Goal: Task Accomplishment & Management: Complete application form

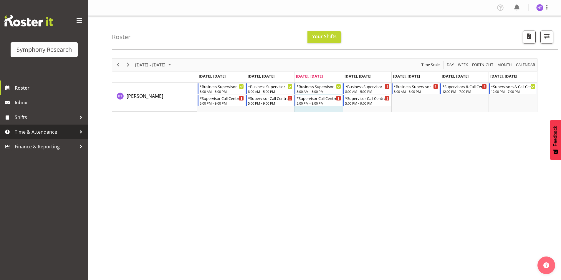
click at [44, 134] on span "Time & Attendance" at bounding box center [46, 132] width 62 height 9
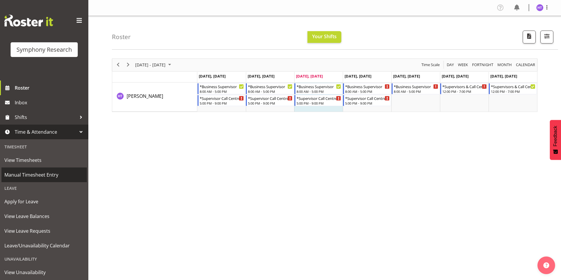
click at [40, 177] on span "Manual Timesheet Entry" at bounding box center [43, 175] width 79 height 9
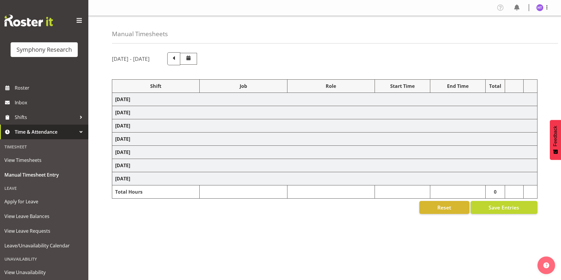
select select "81741"
select select "10527"
select select "45"
select select "11547"
select select "743"
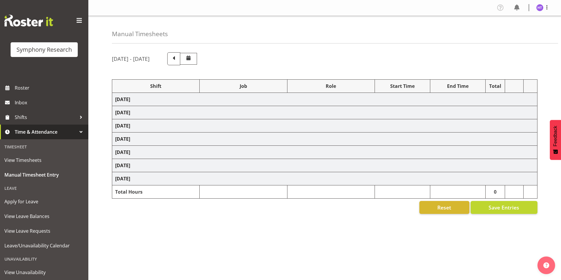
select select "45"
select select "41604"
select select "10633"
select select "45"
select select "81299"
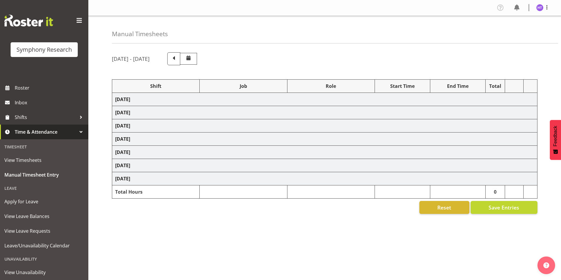
select select "10527"
select select "45"
select select "41319"
select select "10499"
select select "45"
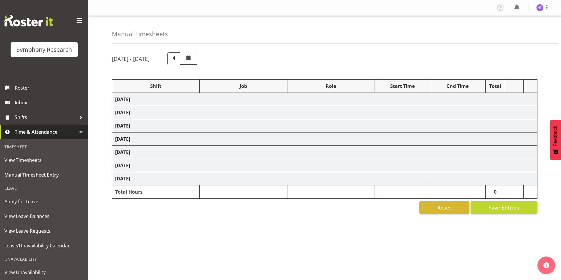
select select "41319"
select select "10485"
select select "45"
select select "41319"
select select "10242"
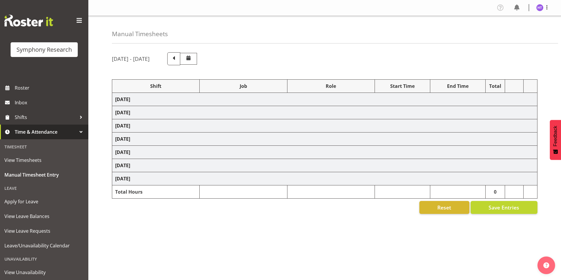
select select "45"
select select "41319"
select select "10587"
select select "45"
select select "41319"
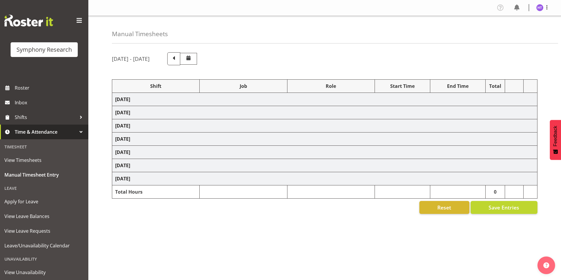
select select "10587"
select select "45"
select select "41319"
select select "10499"
select select "45"
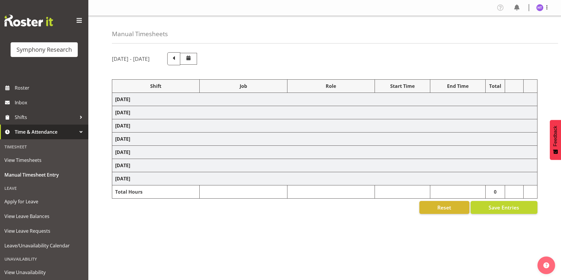
select select "41319"
select select "10527"
select select "45"
select select "41319"
select select "10585"
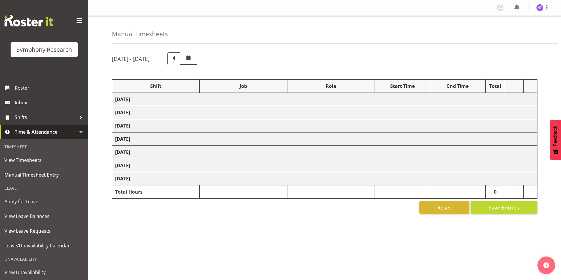
select select "45"
select select "41604"
select select "743"
select select "45"
select select "81741"
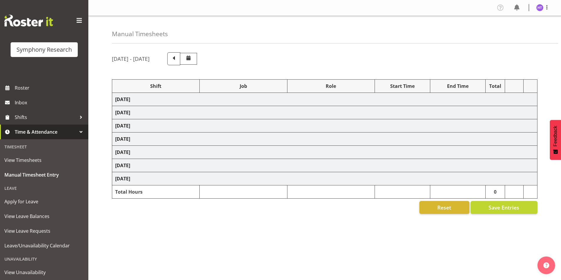
select select "10633"
select select "45"
select select "26078"
select select "10587"
select select "45"
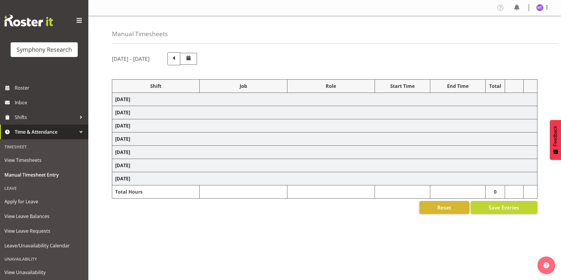
select select "1607"
select select "10527"
select select "45"
select select "57511"
select select "10499"
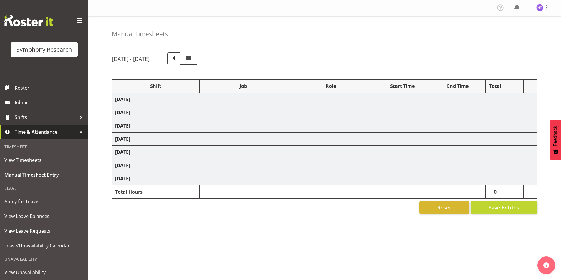
select select "45"
select select "41319"
select select "10587"
select select "45"
select select "41319"
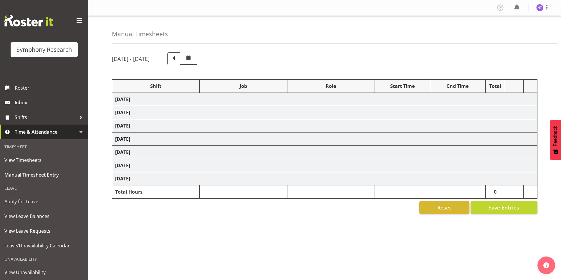
select select "10633"
select select "45"
select select "41319"
select select "10587"
select select "45"
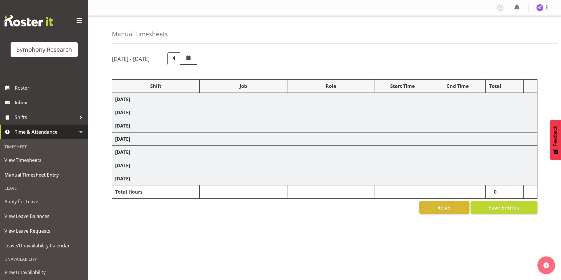
select select "41319"
select select "10527"
select select "45"
select select "41604"
select select "10499"
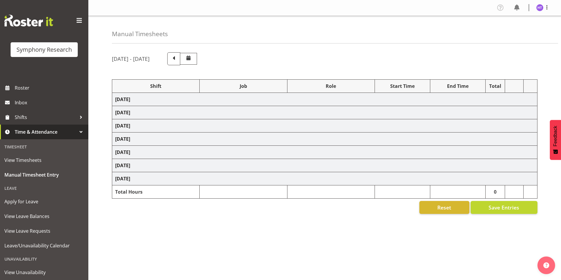
select select "45"
select select "41319"
select select "743"
select select "45"
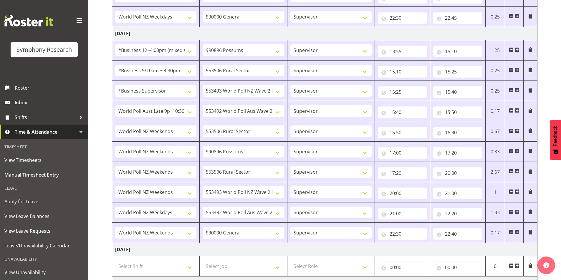
scroll to position [412, 0]
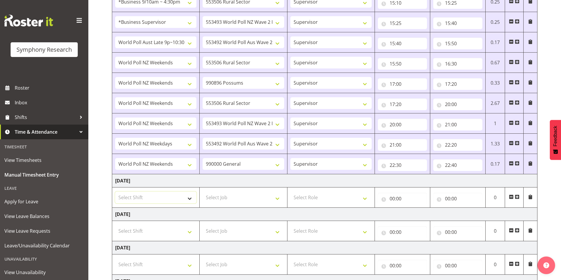
click at [150, 202] on select "Select Shift !!Weekend Residential (Roster IT Shift Label) *Business 9/10am ~ 4…" at bounding box center [155, 198] width 81 height 12
select select "41319"
click at [115, 192] on select "Select Shift !!Weekend Residential (Roster IT Shift Label) *Business 9/10am ~ 4…" at bounding box center [155, 198] width 81 height 12
click at [221, 196] on select "Select Job 550060 IF Admin 553492 World Poll Aus Wave 2 Main 2025 553493 World …" at bounding box center [242, 198] width 81 height 12
select select "10499"
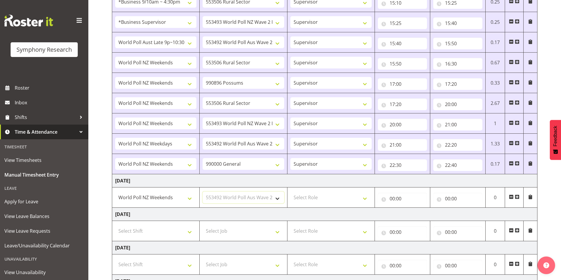
click at [202, 192] on select "Select Job 550060 IF Admin 553492 World Poll Aus Wave 2 Main 2025 553493 World …" at bounding box center [242, 198] width 81 height 12
click at [313, 193] on select "Select Role Interviewing Briefing Supervisor" at bounding box center [330, 198] width 81 height 12
select select "45"
click at [290, 192] on select "Select Role Interviewing Briefing Supervisor" at bounding box center [330, 198] width 81 height 12
click at [392, 198] on input "00:00" at bounding box center [402, 199] width 49 height 12
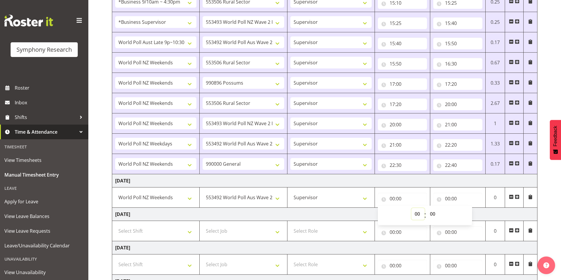
click at [417, 212] on select "00 01 02 03 04 05 06 07 08 09 10 11 12 13 14 15 16 17 18 19 20 21 22 23" at bounding box center [417, 214] width 13 height 12
select select "13"
click at [411, 208] on select "00 01 02 03 04 05 06 07 08 09 10 11 12 13 14 15 16 17 18 19 20 21 22 23" at bounding box center [417, 214] width 13 height 12
type input "13:00"
click at [433, 213] on select "00 01 02 03 04 05 06 07 08 09 10 11 12 13 14 15 16 17 18 19 20 21 22 23 24 25 2…" at bounding box center [432, 214] width 13 height 12
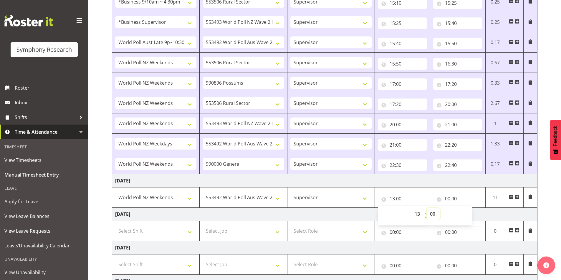
select select "25"
click at [426, 208] on select "00 01 02 03 04 05 06 07 08 09 10 11 12 13 14 15 16 17 18 19 20 21 22 23 24 25 2…" at bounding box center [432, 214] width 13 height 12
type input "13:25"
click at [451, 198] on input "00:00" at bounding box center [457, 199] width 49 height 12
click at [467, 212] on select "00 01 02 03 04 05 06 07 08 09 10 11 12 13 14 15 16 17 18 19 20 21 22 23" at bounding box center [472, 214] width 13 height 12
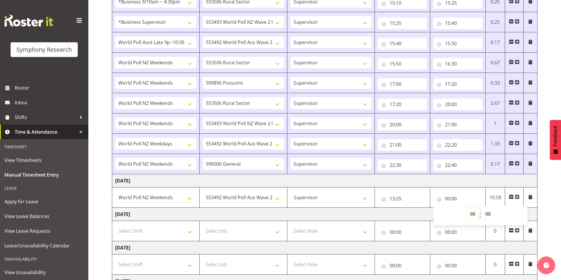
select select "14"
click at [466, 208] on select "00 01 02 03 04 05 06 07 08 09 10 11 12 13 14 15 16 17 18 19 20 21 22 23" at bounding box center [472, 214] width 13 height 12
type input "14:00"
click at [487, 213] on select "00 01 02 03 04 05 06 07 08 09 10 11 12 13 14 15 16 17 18 19 20 21 22 23 24 25 2…" at bounding box center [488, 214] width 13 height 12
select select "35"
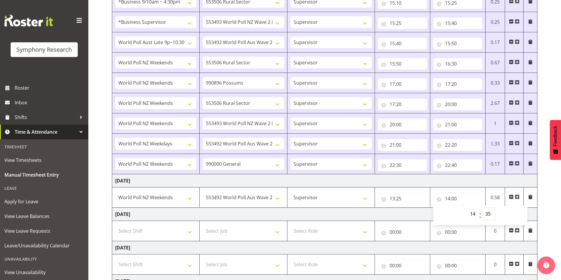
click at [482, 208] on select "00 01 02 03 04 05 06 07 08 09 10 11 12 13 14 15 16 17 18 19 20 21 22 23 24 25 2…" at bounding box center [488, 214] width 13 height 12
type input "14:35"
click at [517, 196] on span at bounding box center [516, 197] width 5 height 5
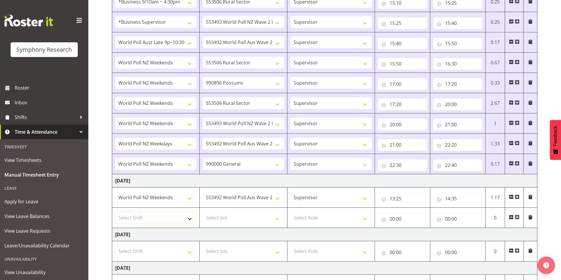
click at [138, 218] on select "Select Shift !!Weekend Residential (Roster IT Shift Label) *Business 9/10am ~ 4…" at bounding box center [155, 218] width 81 height 12
select select "41604"
click at [115, 212] on select "Select Shift !!Weekend Residential (Roster IT Shift Label) *Business 9/10am ~ 4…" at bounding box center [155, 218] width 81 height 12
click at [235, 218] on select "Select Job 550060 IF Admin 553492 World Poll Aus Wave 2 Main 2025 553493 World …" at bounding box center [242, 218] width 81 height 12
select select "9426"
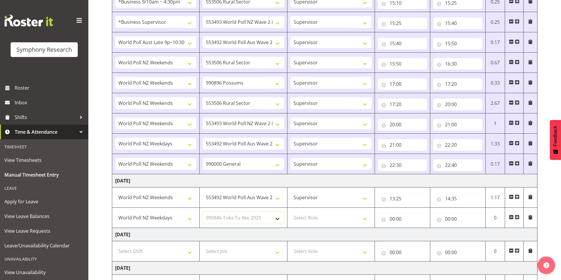
click at [202, 212] on select "Select Job 550060 IF Admin 553492 World Poll Aus Wave 2 Main 2025 553493 World …" at bounding box center [242, 218] width 81 height 12
click at [318, 220] on select "Select Role Interviewing Briefing Supervisor" at bounding box center [330, 218] width 81 height 12
select select "45"
click at [290, 212] on select "Select Role Interviewing Briefing Supervisor" at bounding box center [330, 218] width 81 height 12
click at [393, 220] on input "00:00" at bounding box center [402, 219] width 49 height 12
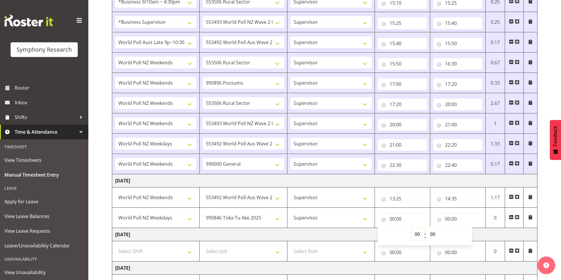
click at [413, 230] on select "00 01 02 03 04 05 06 07 08 09 10 11 12 13 14 15 16 17 18 19 20 21 22 23" at bounding box center [417, 235] width 13 height 12
select select "14"
click at [411, 229] on select "00 01 02 03 04 05 06 07 08 09 10 11 12 13 14 15 16 17 18 19 20 21 22 23" at bounding box center [417, 235] width 13 height 12
type input "14:00"
click at [436, 237] on select "00 01 02 03 04 05 06 07 08 09 10 11 12 13 14 15 16 17 18 19 20 21 22 23 24 25 2…" at bounding box center [432, 235] width 13 height 12
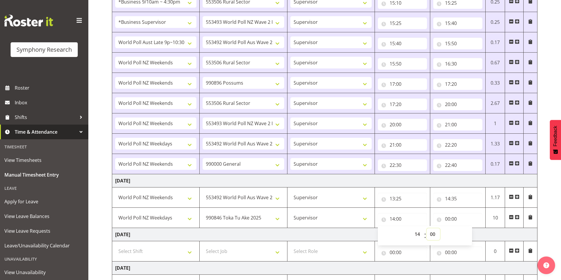
select select "35"
click at [426, 229] on select "00 01 02 03 04 05 06 07 08 09 10 11 12 13 14 15 16 17 18 19 20 21 22 23 24 25 2…" at bounding box center [432, 235] width 13 height 12
type input "14:35"
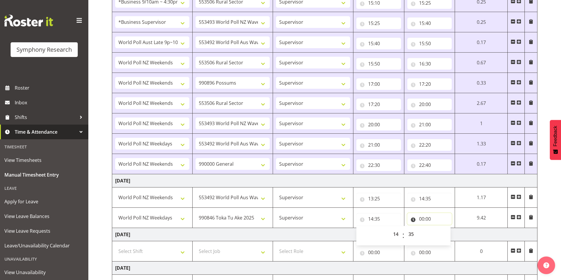
click at [421, 220] on input "00:00" at bounding box center [429, 219] width 45 height 12
click at [446, 235] on select "00 01 02 03 04 05 06 07 08 09 10 11 12 13 14 15 16 17 18 19 20 21 22 23" at bounding box center [447, 235] width 13 height 12
select select "14"
click at [454, 229] on select "00 01 02 03 04 05 06 07 08 09 10 11 12 13 14 15 16 17 18 19 20 21 22 23" at bounding box center [447, 235] width 13 height 12
type input "14:00"
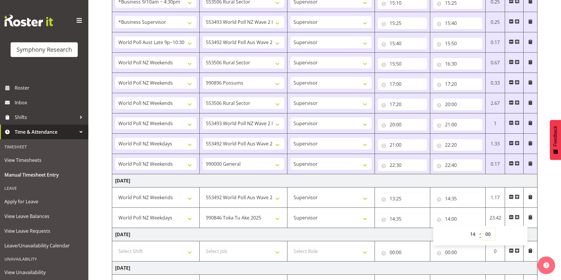
click at [488, 235] on select "00 01 02 03 04 05 06 07 08 09 10 11 12 13 14 15 16 17 18 19 20 21 22 23 24 25 2…" at bounding box center [488, 235] width 13 height 12
select select "40"
click at [482, 229] on select "00 01 02 03 04 05 06 07 08 09 10 11 12 13 14 15 16 17 18 19 20 21 22 23 24 25 2…" at bounding box center [488, 235] width 13 height 12
type input "14:40"
click at [518, 215] on span at bounding box center [516, 218] width 5 height 6
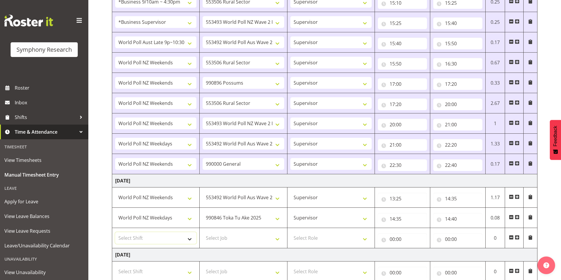
click at [148, 239] on select "Select Shift !!Weekend Residential (Roster IT Shift Label) *Business 9/10am ~ 4…" at bounding box center [155, 238] width 81 height 12
select select "41319"
click at [115, 232] on select "Select Shift !!Weekend Residential (Roster IT Shift Label) *Business 9/10am ~ 4…" at bounding box center [155, 238] width 81 height 12
click at [208, 234] on select "Select Job 550060 IF Admin 553492 World Poll Aus Wave 2 Main 2025 553493 World …" at bounding box center [242, 238] width 81 height 12
select select "10242"
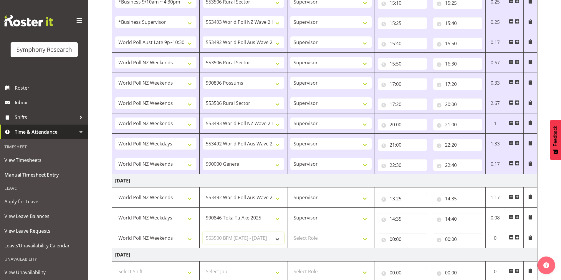
click at [202, 232] on select "Select Job 550060 IF Admin 553492 World Poll Aus Wave 2 Main 2025 553493 World …" at bounding box center [242, 238] width 81 height 12
click at [307, 238] on select "Select Role Interviewing Briefing Supervisor" at bounding box center [330, 238] width 81 height 12
select select "45"
click at [290, 232] on select "Select Role Interviewing Briefing Supervisor" at bounding box center [330, 238] width 81 height 12
click at [395, 238] on input "00:00" at bounding box center [402, 240] width 49 height 12
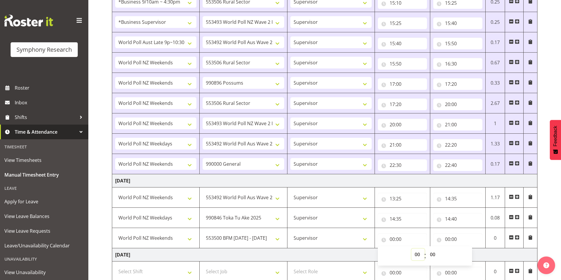
click at [415, 253] on select "00 01 02 03 04 05 06 07 08 09 10 11 12 13 14 15 16 17 18 19 20 21 22 23" at bounding box center [417, 255] width 13 height 12
select select "14"
click at [411, 249] on select "00 01 02 03 04 05 06 07 08 09 10 11 12 13 14 15 16 17 18 19 20 21 22 23" at bounding box center [417, 255] width 13 height 12
type input "14:00"
click at [434, 257] on select "00 01 02 03 04 05 06 07 08 09 10 11 12 13 14 15 16 17 18 19 20 21 22 23 24 25 2…" at bounding box center [432, 255] width 13 height 12
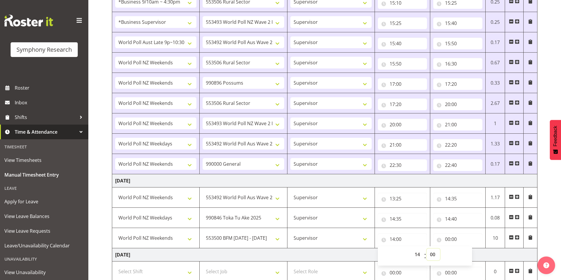
select select "40"
click at [426, 249] on select "00 01 02 03 04 05 06 07 08 09 10 11 12 13 14 15 16 17 18 19 20 21 22 23 24 25 2…" at bounding box center [432, 255] width 13 height 12
type input "14:40"
click at [449, 239] on input "00:00" at bounding box center [457, 240] width 49 height 12
click at [472, 252] on select "00 01 02 03 04 05 06 07 08 09 10 11 12 13 14 15 16 17 18 19 20 21 22 23" at bounding box center [472, 255] width 13 height 12
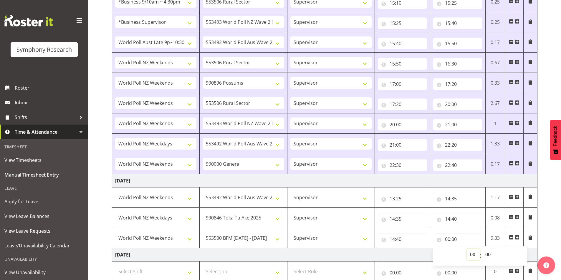
select select "14"
click at [466, 249] on select "00 01 02 03 04 05 06 07 08 09 10 11 12 13 14 15 16 17 18 19 20 21 22 23" at bounding box center [472, 255] width 13 height 12
type input "14:00"
click at [487, 252] on select "00 01 02 03 04 05 06 07 08 09 10 11 12 13 14 15 16 17 18 19 20 21 22 23 24 25 2…" at bounding box center [488, 255] width 13 height 12
select select "45"
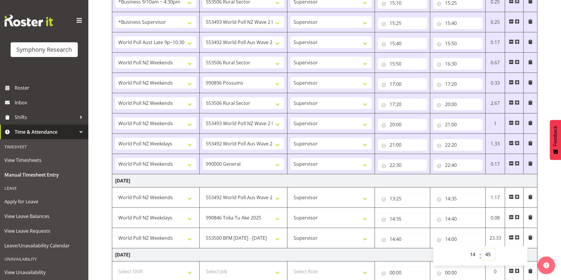
click at [482, 249] on select "00 01 02 03 04 05 06 07 08 09 10 11 12 13 14 15 16 17 18 19 20 21 22 23 24 25 2…" at bounding box center [488, 255] width 13 height 12
type input "14:45"
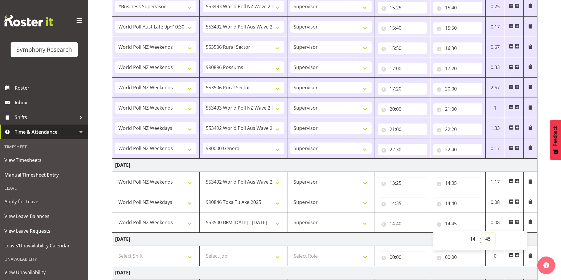
scroll to position [441, 0]
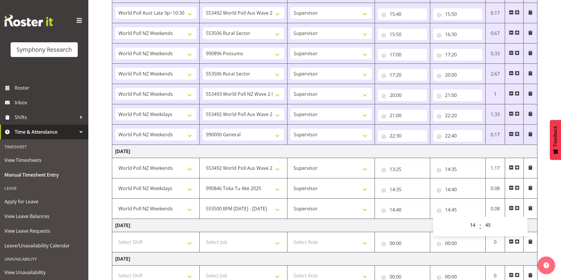
click at [517, 206] on span at bounding box center [516, 208] width 5 height 5
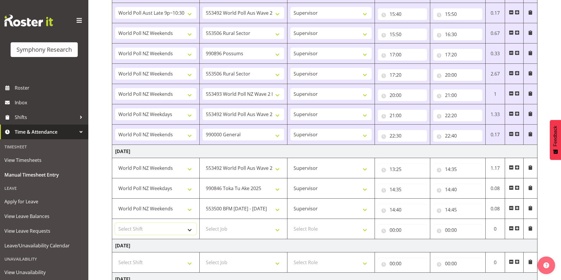
click at [130, 229] on select "Select Shift !!Weekend Residential (Roster IT Shift Label) *Business 9/10am ~ 4…" at bounding box center [155, 229] width 81 height 12
select select "4583"
click at [115, 223] on select "Select Shift !!Weekend Residential (Roster IT Shift Label) *Business 9/10am ~ 4…" at bounding box center [155, 229] width 81 height 12
click at [228, 231] on select "Select Job 550060 IF Admin 553492 World Poll Aus Wave 2 Main 2025 553493 World …" at bounding box center [242, 229] width 81 height 12
select select "10527"
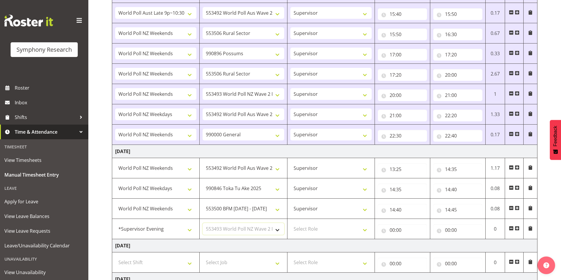
click at [202, 223] on select "Select Job 550060 IF Admin 553492 World Poll Aus Wave 2 Main 2025 553493 World …" at bounding box center [242, 229] width 81 height 12
click at [313, 226] on select "Select Role Interviewing Briefing Supervisor" at bounding box center [330, 229] width 81 height 12
select select "45"
click at [290, 223] on select "Select Role Interviewing Briefing Supervisor" at bounding box center [330, 229] width 81 height 12
click at [395, 230] on input "00:00" at bounding box center [402, 231] width 49 height 12
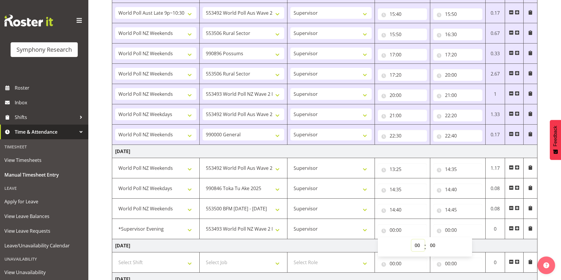
click at [413, 246] on select "00 01 02 03 04 05 06 07 08 09 10 11 12 13 14 15 16 17 18 19 20 21 22 23" at bounding box center [417, 246] width 13 height 12
select select "14"
click at [411, 240] on select "00 01 02 03 04 05 06 07 08 09 10 11 12 13 14 15 16 17 18 19 20 21 22 23" at bounding box center [417, 246] width 13 height 12
type input "14:00"
click at [435, 248] on select "00 01 02 03 04 05 06 07 08 09 10 11 12 13 14 15 16 17 18 19 20 21 22 23 24 25 2…" at bounding box center [432, 246] width 13 height 12
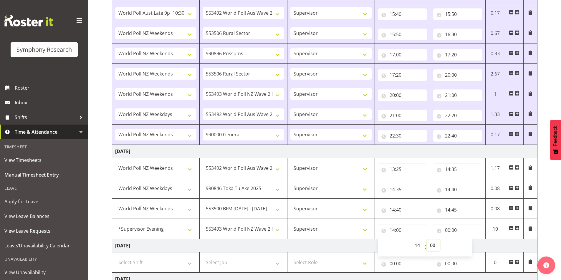
select select "45"
click at [426, 240] on select "00 01 02 03 04 05 06 07 08 09 10 11 12 13 14 15 16 17 18 19 20 21 22 23 24 25 2…" at bounding box center [432, 246] width 13 height 12
type input "14:45"
click at [448, 227] on input "00:00" at bounding box center [457, 231] width 49 height 12
click at [469, 246] on select "00 01 02 03 04 05 06 07 08 09 10 11 12 13 14 15 16 17 18 19 20 21 22 23" at bounding box center [472, 246] width 13 height 12
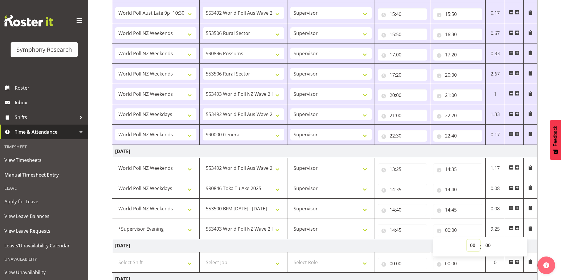
select select "14"
click at [466, 240] on select "00 01 02 03 04 05 06 07 08 09 10 11 12 13 14 15 16 17 18 19 20 21 22 23" at bounding box center [472, 246] width 13 height 12
type input "14:00"
click at [487, 246] on select "00 01 02 03 04 05 06 07 08 09 10 11 12 13 14 15 16 17 18 19 20 21 22 23 24 25 2…" at bounding box center [488, 246] width 13 height 12
select select "55"
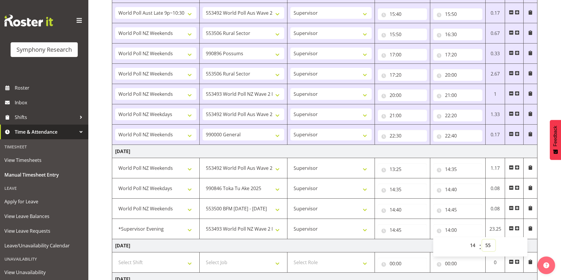
click at [482, 240] on select "00 01 02 03 04 05 06 07 08 09 10 11 12 13 14 15 16 17 18 19 20 21 22 23 24 25 2…" at bounding box center [488, 246] width 13 height 12
type input "14:55"
click at [516, 227] on span at bounding box center [516, 228] width 5 height 5
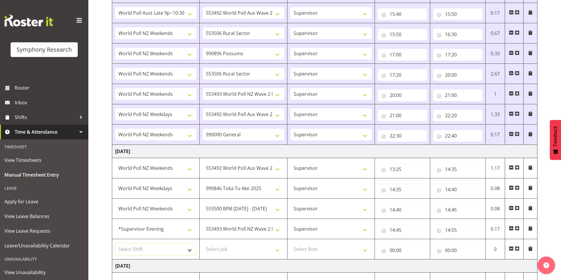
click at [138, 250] on select "Select Shift !!Weekend Residential (Roster IT Shift Label) *Business 9/10am ~ 4…" at bounding box center [155, 250] width 81 height 12
select select "41319"
click at [115, 244] on select "Select Shift !!Weekend Residential (Roster IT Shift Label) *Business 9/10am ~ 4…" at bounding box center [155, 250] width 81 height 12
click at [227, 248] on select "Select Job 550060 IF Admin 553492 World Poll Aus Wave 2 Main 2025 553493 World …" at bounding box center [242, 250] width 81 height 12
select select "10499"
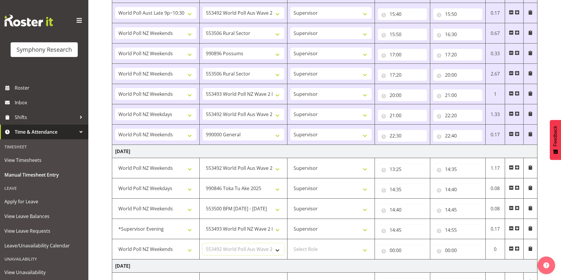
click at [202, 244] on select "Select Job 550060 IF Admin 553492 World Poll Aus Wave 2 Main 2025 553493 World …" at bounding box center [242, 250] width 81 height 12
click at [314, 247] on select "Select Role Interviewing Briefing Supervisor" at bounding box center [330, 250] width 81 height 12
select select "45"
click at [290, 244] on select "Select Role Interviewing Briefing Supervisor" at bounding box center [330, 250] width 81 height 12
click at [393, 251] on input "00:00" at bounding box center [402, 251] width 49 height 12
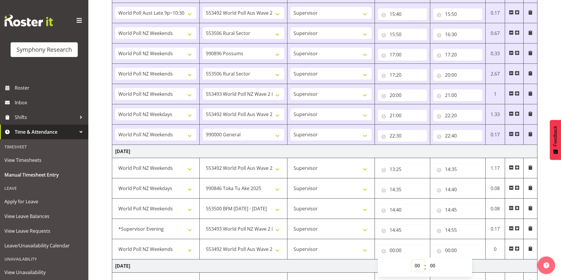
click at [413, 263] on select "00 01 02 03 04 05 06 07 08 09 10 11 12 13 14 15 16 17 18 19 20 21 22 23" at bounding box center [417, 266] width 13 height 12
select select "14"
click at [411, 260] on select "00 01 02 03 04 05 06 07 08 09 10 11 12 13 14 15 16 17 18 19 20 21 22 23" at bounding box center [417, 266] width 13 height 12
type input "14:00"
click at [433, 267] on select "00 01 02 03 04 05 06 07 08 09 10 11 12 13 14 15 16 17 18 19 20 21 22 23 24 25 2…" at bounding box center [432, 266] width 13 height 12
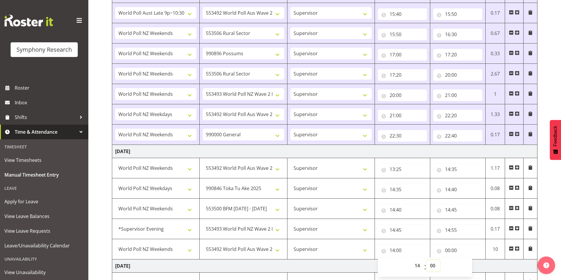
select select "55"
click at [426, 260] on select "00 01 02 03 04 05 06 07 08 09 10 11 12 13 14 15 16 17 18 19 20 21 22 23 24 25 2…" at bounding box center [432, 266] width 13 height 12
type input "14:55"
click at [448, 249] on input "00:00" at bounding box center [457, 251] width 49 height 12
drag, startPoint x: 473, startPoint y: 263, endPoint x: 411, endPoint y: 263, distance: 62.4
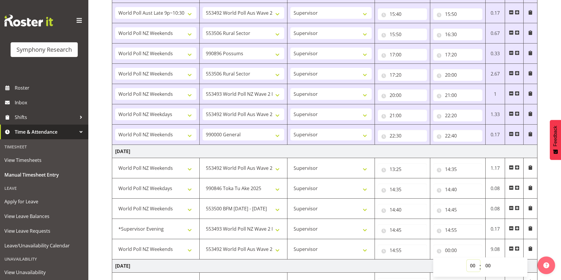
click at [473, 263] on select "00 01 02 03 04 05 06 07 08 09 10 11 12 13 14 15 16 17 18 19 20 21 22 23" at bounding box center [472, 266] width 13 height 12
select select "15"
click at [466, 260] on select "00 01 02 03 04 05 06 07 08 09 10 11 12 13 14 15 16 17 18 19 20 21 22 23" at bounding box center [472, 266] width 13 height 12
type input "15:00"
click at [490, 269] on select "00 01 02 03 04 05 06 07 08 09 10 11 12 13 14 15 16 17 18 19 20 21 22 23 24 25 2…" at bounding box center [488, 266] width 13 height 12
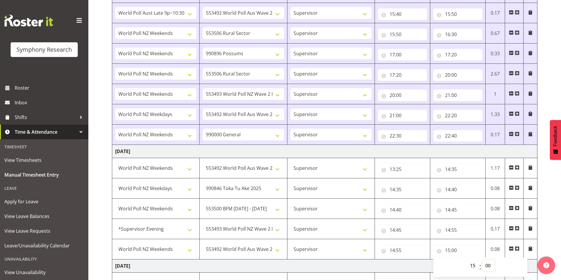
select select "5"
click at [482, 260] on select "00 01 02 03 04 05 06 07 08 09 10 11 12 13 14 15 16 17 18 19 20 21 22 23 24 25 2…" at bounding box center [488, 266] width 13 height 12
type input "15:05"
click at [515, 247] on span at bounding box center [516, 249] width 5 height 5
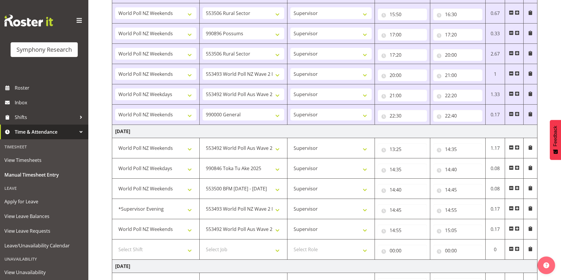
scroll to position [471, 0]
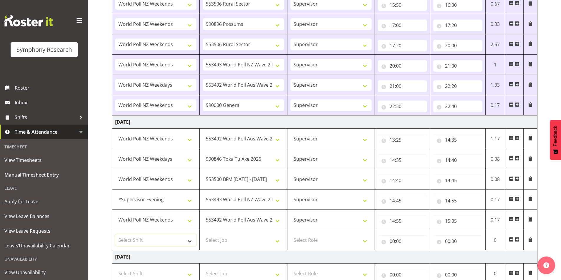
click at [145, 240] on select "Select Shift !!Weekend Residential (Roster IT Shift Label) *Business 9/10am ~ 4…" at bounding box center [155, 241] width 81 height 12
select select "41319"
click at [115, 235] on select "Select Shift !!Weekend Residential (Roster IT Shift Label) *Business 9/10am ~ 4…" at bounding box center [155, 241] width 81 height 12
click at [240, 240] on select "Select Job 550060 IF Admin 553492 World Poll Aus Wave 2 Main 2025 553493 World …" at bounding box center [242, 241] width 81 height 12
select select "10587"
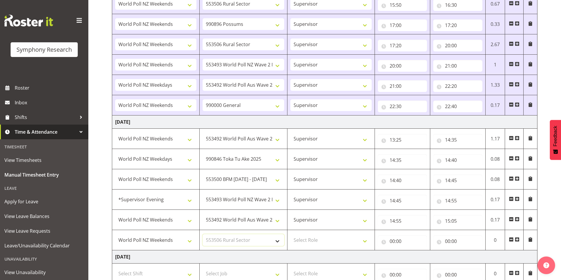
click at [202, 235] on select "Select Job 550060 IF Admin 553492 World Poll Aus Wave 2 Main 2025 553493 World …" at bounding box center [242, 241] width 81 height 12
click at [311, 240] on select "Select Role Interviewing Briefing Supervisor" at bounding box center [330, 241] width 81 height 12
select select "45"
click at [290, 235] on select "Select Role Interviewing Briefing Supervisor" at bounding box center [330, 241] width 81 height 12
click at [394, 242] on input "00:00" at bounding box center [402, 242] width 49 height 12
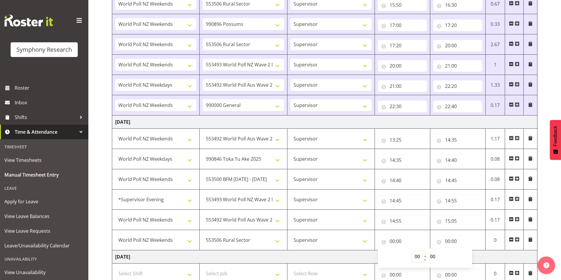
click at [415, 258] on select "00 01 02 03 04 05 06 07 08 09 10 11 12 13 14 15 16 17 18 19 20 21 22 23" at bounding box center [417, 257] width 13 height 12
select select "15"
click at [411, 251] on select "00 01 02 03 04 05 06 07 08 09 10 11 12 13 14 15 16 17 18 19 20 21 22 23" at bounding box center [417, 257] width 13 height 12
type input "15:00"
click at [433, 257] on select "00 01 02 03 04 05 06 07 08 09 10 11 12 13 14 15 16 17 18 19 20 21 22 23 24 25 2…" at bounding box center [432, 257] width 13 height 12
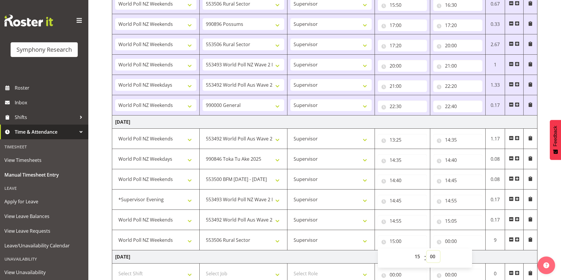
select select "5"
click at [426, 251] on select "00 01 02 03 04 05 06 07 08 09 10 11 12 13 14 15 16 17 18 19 20 21 22 23 24 25 2…" at bounding box center [432, 257] width 13 height 12
type input "15:05"
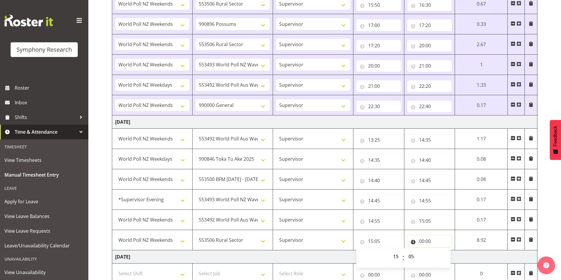
click at [424, 242] on input "00:00" at bounding box center [429, 242] width 45 height 12
click at [442, 261] on select "00 01 02 03 04 05 06 07 08 09 10 11 12 13 14 15 16 17 18 19 20 21 22 23" at bounding box center [447, 257] width 13 height 12
select select "15"
click at [454, 251] on select "00 01 02 03 04 05 06 07 08 09 10 11 12 13 14 15 16 17 18 19 20 21 22 23" at bounding box center [447, 257] width 13 height 12
type input "15:00"
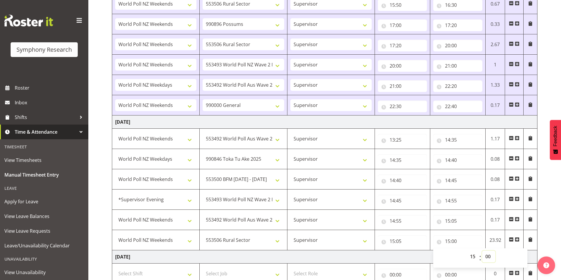
click at [487, 254] on select "00 01 02 03 04 05 06 07 08 09 10 11 12 13 14 15 16 17 18 19 20 21 22 23 24 25 2…" at bounding box center [488, 257] width 13 height 12
select select "20"
click at [482, 251] on select "00 01 02 03 04 05 06 07 08 09 10 11 12 13 14 15 16 17 18 19 20 21 22 23 24 25 2…" at bounding box center [488, 257] width 13 height 12
type input "15:20"
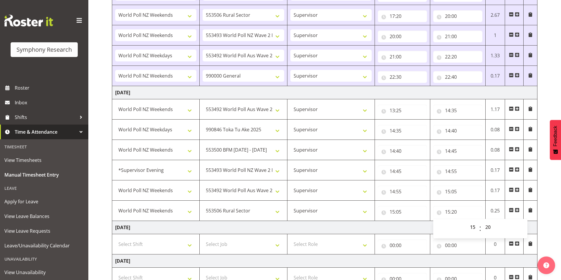
click at [516, 209] on span at bounding box center [516, 210] width 5 height 5
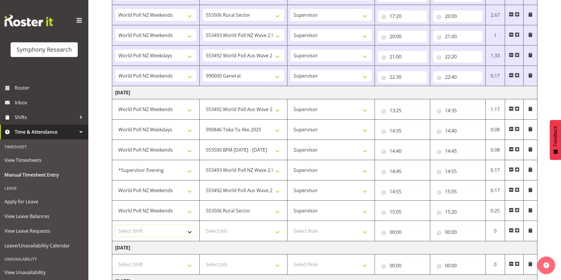
click at [160, 229] on select "Select Shift !!Weekend Residential (Roster IT Shift Label) *Business 9/10am ~ 4…" at bounding box center [155, 231] width 81 height 12
select select "41319"
click at [115, 225] on select "Select Shift !!Weekend Residential (Roster IT Shift Label) *Business 9/10am ~ 4…" at bounding box center [155, 231] width 81 height 12
click at [214, 231] on select "Select Job 550060 IF Admin 553492 World Poll Aus Wave 2 Main 2025 553493 World …" at bounding box center [242, 231] width 81 height 12
select select "743"
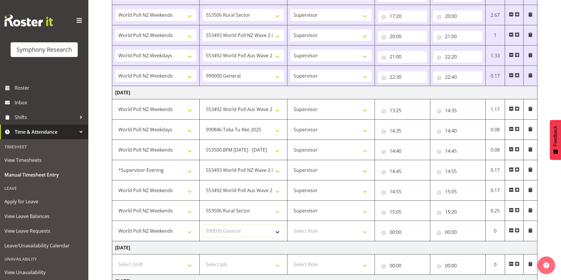
click at [202, 225] on select "Select Job 550060 IF Admin 553492 World Poll Aus Wave 2 Main 2025 553493 World …" at bounding box center [242, 231] width 81 height 12
click at [311, 230] on select "Select Role Interviewing Briefing Supervisor" at bounding box center [330, 231] width 81 height 12
select select "45"
click at [290, 225] on select "Select Role Interviewing Briefing Supervisor" at bounding box center [330, 231] width 81 height 12
click at [393, 234] on input "00:00" at bounding box center [402, 233] width 49 height 12
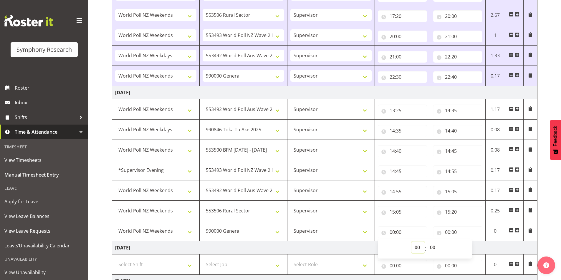
click at [416, 247] on select "00 01 02 03 04 05 06 07 08 09 10 11 12 13 14 15 16 17 18 19 20 21 22 23" at bounding box center [417, 248] width 13 height 12
select select "15"
click at [411, 242] on select "00 01 02 03 04 05 06 07 08 09 10 11 12 13 14 15 16 17 18 19 20 21 22 23" at bounding box center [417, 248] width 13 height 12
type input "15:00"
click at [432, 249] on select "00 01 02 03 04 05 06 07 08 09 10 11 12 13 14 15 16 17 18 19 20 21 22 23 24 25 2…" at bounding box center [432, 248] width 13 height 12
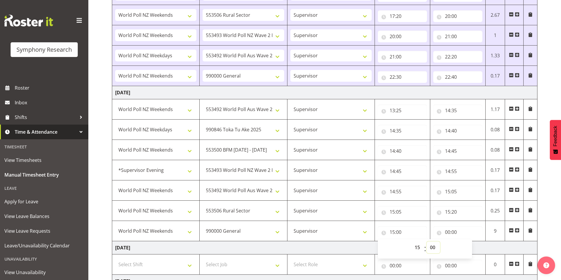
select select "20"
click at [426, 242] on select "00 01 02 03 04 05 06 07 08 09 10 11 12 13 14 15 16 17 18 19 20 21 22 23 24 25 2…" at bounding box center [432, 248] width 13 height 12
type input "15:20"
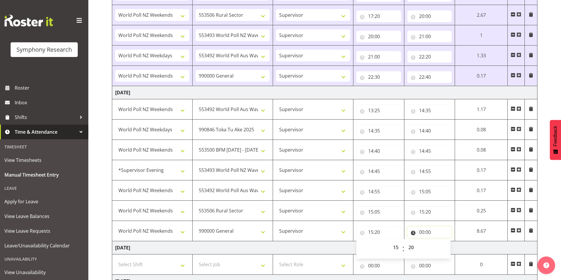
click at [421, 231] on input "00:00" at bounding box center [429, 233] width 45 height 12
click at [446, 249] on select "00 01 02 03 04 05 06 07 08 09 10 11 12 13 14 15 16 17 18 19 20 21 22 23" at bounding box center [447, 248] width 13 height 12
select select "16"
click at [441, 242] on select "00 01 02 03 04 05 06 07 08 09 10 11 12 13 14 15 16 17 18 19 20 21 22 23" at bounding box center [447, 248] width 13 height 12
type input "16:00"
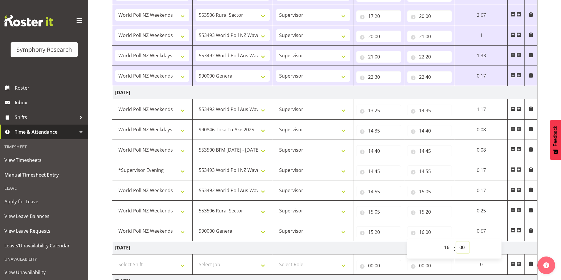
click at [459, 249] on select "00 01 02 03 04 05 06 07 08 09 10 11 12 13 14 15 16 17 18 19 20 21 22 23 24 25 2…" at bounding box center [462, 248] width 13 height 12
select select "30"
click at [456, 242] on select "00 01 02 03 04 05 06 07 08 09 10 11 12 13 14 15 16 17 18 19 20 21 22 23 24 25 2…" at bounding box center [462, 248] width 13 height 12
type input "16:30"
click at [518, 232] on span at bounding box center [518, 230] width 5 height 5
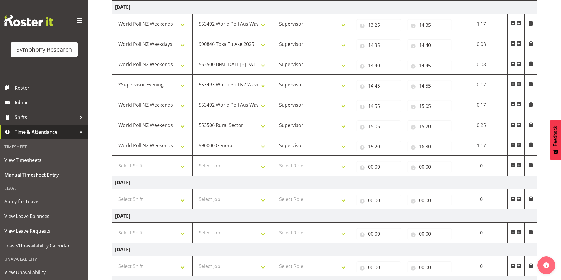
scroll to position [589, 0]
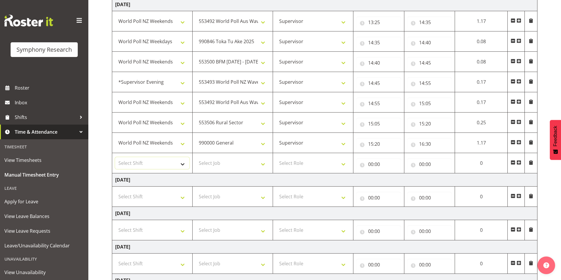
click at [130, 167] on select "Select Shift !!Weekend Residential (Roster IT Shift Label) *Business 9/10am ~ 4…" at bounding box center [152, 163] width 74 height 12
select select "41319"
click at [115, 157] on select "Select Shift !!Weekend Residential (Roster IT Shift Label) *Business 9/10am ~ 4…" at bounding box center [152, 163] width 74 height 12
click at [204, 166] on select "Select Job 550060 IF Admin 553492 World Poll Aus Wave 2 Main 2025 553493 World …" at bounding box center [232, 163] width 74 height 12
select select "10587"
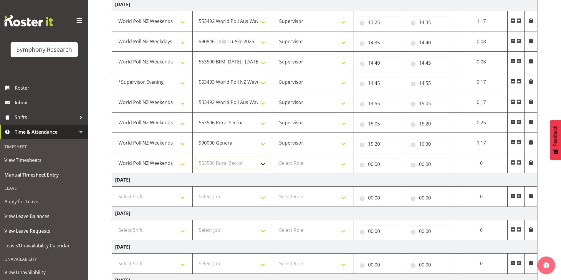
click at [195, 157] on select "Select Job 550060 IF Admin 553492 World Poll Aus Wave 2 Main 2025 553493 World …" at bounding box center [232, 163] width 74 height 12
click at [296, 165] on select "Select Role Interviewing Briefing Supervisor" at bounding box center [313, 163] width 74 height 12
select select "45"
click at [276, 157] on select "Select Role Interviewing Briefing Supervisor" at bounding box center [313, 163] width 74 height 12
click at [372, 161] on input "00:00" at bounding box center [378, 165] width 45 height 12
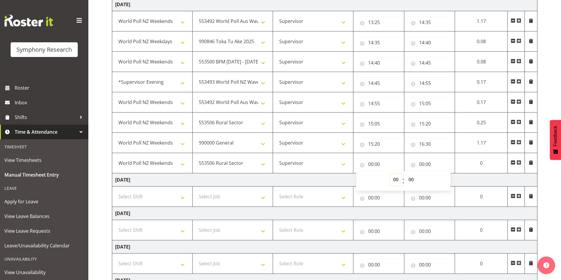
click at [395, 176] on select "00 01 02 03 04 05 06 07 08 09 10 11 12 13 14 15 16 17 18 19 20 21 22 23" at bounding box center [396, 180] width 13 height 12
select select "17"
click at [390, 174] on select "00 01 02 03 04 05 06 07 08 09 10 11 12 13 14 15 16 17 18 19 20 21 22 23" at bounding box center [396, 180] width 13 height 12
type input "17:00"
click at [425, 163] on input "00:00" at bounding box center [429, 165] width 45 height 12
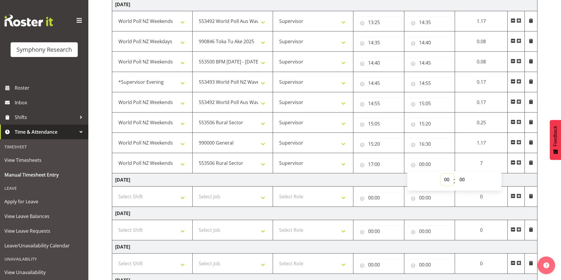
click at [442, 180] on select "00 01 02 03 04 05 06 07 08 09 10 11 12 13 14 15 16 17 18 19 20 21 22 23" at bounding box center [447, 180] width 13 height 12
select select "17"
click at [441, 174] on select "00 01 02 03 04 05 06 07 08 09 10 11 12 13 14 15 16 17 18 19 20 21 22 23" at bounding box center [447, 180] width 13 height 12
type input "17:00"
click at [462, 180] on select "00 01 02 03 04 05 06 07 08 09 10 11 12 13 14 15 16 17 18 19 20 21 22 23 24 25 2…" at bounding box center [462, 180] width 13 height 12
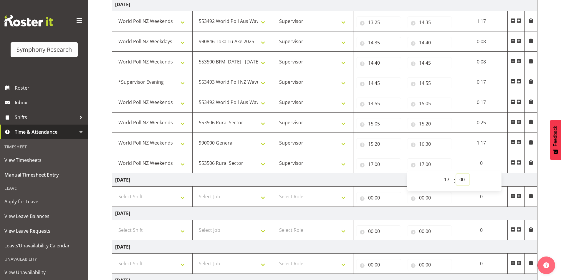
select select "30"
click at [456, 174] on select "00 01 02 03 04 05 06 07 08 09 10 11 12 13 14 15 16 17 18 19 20 21 22 23 24 25 2…" at bounding box center [462, 180] width 13 height 12
type input "17:30"
click at [519, 163] on span at bounding box center [518, 162] width 5 height 5
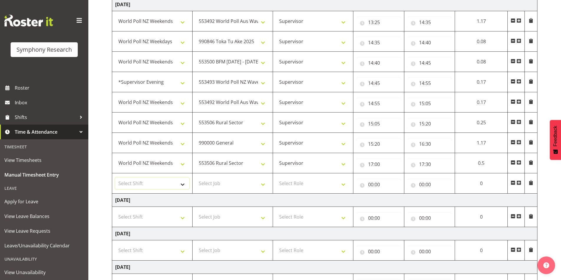
click at [166, 184] on select "Select Shift !!Weekend Residential (Roster IT Shift Label) *Business 9/10am ~ 4…" at bounding box center [152, 184] width 74 height 12
select select "41319"
click at [115, 178] on select "Select Shift !!Weekend Residential (Roster IT Shift Label) *Business 9/10am ~ 4…" at bounding box center [152, 184] width 74 height 12
click at [238, 188] on select "Select Job 550060 IF Admin 553492 World Poll Aus Wave 2 Main 2025 553493 World …" at bounding box center [232, 184] width 74 height 12
select select "10527"
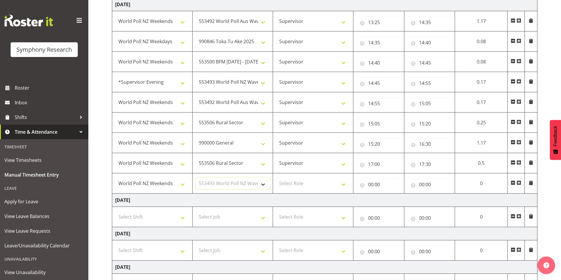
click at [195, 178] on select "Select Job 550060 IF Admin 553492 World Poll Aus Wave 2 Main 2025 553493 World …" at bounding box center [232, 184] width 74 height 12
click at [296, 184] on select "Select Role Interviewing Briefing Supervisor" at bounding box center [313, 184] width 74 height 12
select select "45"
click at [276, 178] on select "Select Role Interviewing Briefing Supervisor" at bounding box center [313, 184] width 74 height 12
click at [369, 184] on input "00:00" at bounding box center [378, 185] width 45 height 12
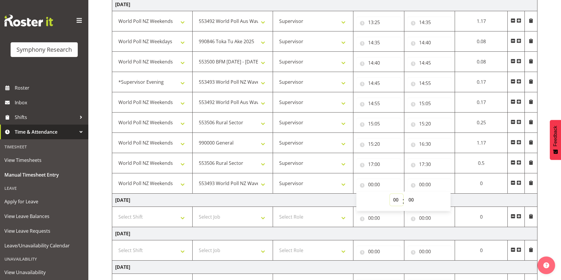
click at [392, 200] on select "00 01 02 03 04 05 06 07 08 09 10 11 12 13 14 15 16 17 18 19 20 21 22 23" at bounding box center [396, 200] width 13 height 12
select select "17"
click at [390, 194] on select "00 01 02 03 04 05 06 07 08 09 10 11 12 13 14 15 16 17 18 19 20 21 22 23" at bounding box center [396, 200] width 13 height 12
type input "17:00"
click at [411, 202] on select "00 01 02 03 04 05 06 07 08 09 10 11 12 13 14 15 16 17 18 19 20 21 22 23 24 25 2…" at bounding box center [411, 200] width 13 height 12
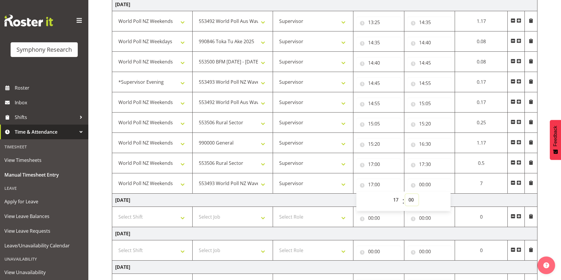
select select "30"
click at [405, 194] on select "00 01 02 03 04 05 06 07 08 09 10 11 12 13 14 15 16 17 18 19 20 21 22 23 24 25 2…" at bounding box center [411, 200] width 13 height 12
type input "17:30"
click at [422, 185] on input "00:00" at bounding box center [429, 185] width 45 height 12
click at [445, 201] on select "00 01 02 03 04 05 06 07 08 09 10 11 12 13 14 15 16 17 18 19 20 21 22 23" at bounding box center [447, 200] width 13 height 12
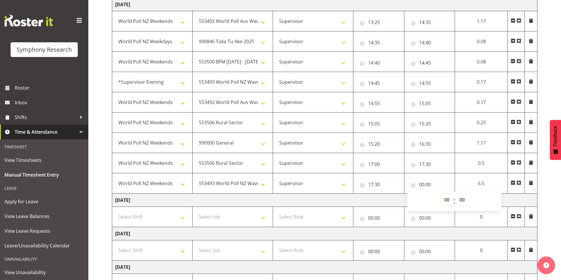
select select "20"
click at [441, 194] on select "00 01 02 03 04 05 06 07 08 09 10 11 12 13 14 15 16 17 18 19 20 21 22 23" at bounding box center [447, 200] width 13 height 12
type input "20:00"
click at [461, 197] on select "00 01 02 03 04 05 06 07 08 09 10 11 12 13 14 15 16 17 18 19 20 21 22 23 24 25 2…" at bounding box center [462, 200] width 13 height 12
select select "15"
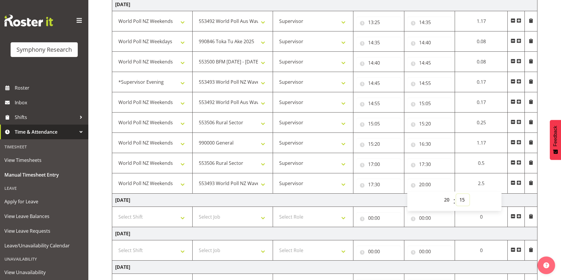
click at [456, 194] on select "00 01 02 03 04 05 06 07 08 09 10 11 12 13 14 15 16 17 18 19 20 21 22 23 24 25 2…" at bounding box center [462, 200] width 13 height 12
type input "20:15"
click at [519, 183] on span at bounding box center [518, 183] width 5 height 5
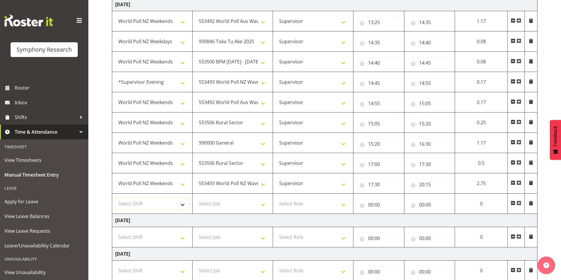
click at [127, 207] on select "Select Shift !!Weekend Residential (Roster IT Shift Label) *Business 9/10am ~ 4…" at bounding box center [152, 204] width 74 height 12
select select "41319"
click at [115, 198] on select "Select Shift !!Weekend Residential (Roster IT Shift Label) *Business 9/10am ~ 4…" at bounding box center [152, 204] width 74 height 12
click at [221, 199] on select "Select Job 550060 IF Admin 553492 World Poll Aus Wave 2 Main 2025 553493 World …" at bounding box center [232, 204] width 74 height 12
select select "10499"
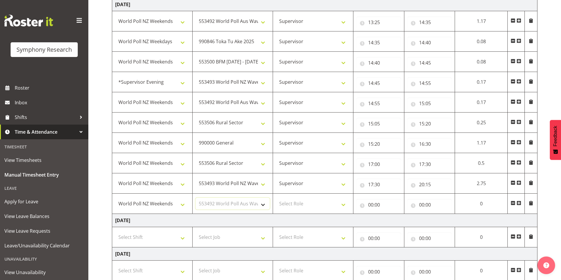
click at [195, 198] on select "Select Job 550060 IF Admin 553492 World Poll Aus Wave 2 Main 2025 553493 World …" at bounding box center [232, 204] width 74 height 12
click at [298, 206] on select "Select Role Interviewing Briefing Supervisor" at bounding box center [313, 204] width 74 height 12
select select "45"
click at [276, 198] on select "Select Role Interviewing Briefing Supervisor" at bounding box center [313, 204] width 74 height 12
click at [369, 203] on input "00:00" at bounding box center [378, 205] width 45 height 12
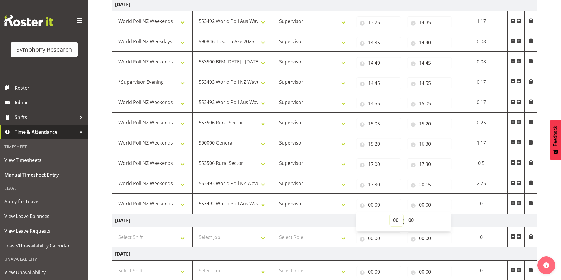
click at [392, 220] on select "00 01 02 03 04 05 06 07 08 09 10 11 12 13 14 15 16 17 18 19 20 21 22 23" at bounding box center [396, 221] width 13 height 12
select select "20"
click at [390, 215] on select "00 01 02 03 04 05 06 07 08 09 10 11 12 13 14 15 16 17 18 19 20 21 22 23" at bounding box center [396, 221] width 13 height 12
type input "20:00"
click at [413, 220] on select "00 01 02 03 04 05 06 07 08 09 10 11 12 13 14 15 16 17 18 19 20 21 22 23 24 25 2…" at bounding box center [411, 221] width 13 height 12
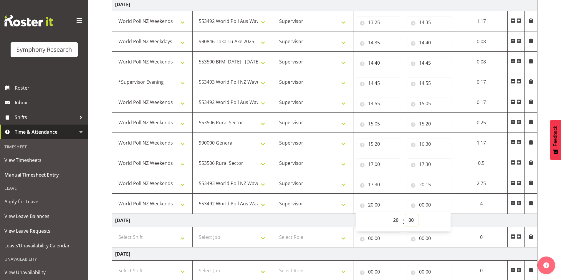
select select "15"
click at [405, 215] on select "00 01 02 03 04 05 06 07 08 09 10 11 12 13 14 15 16 17 18 19 20 21 22 23 24 25 2…" at bounding box center [411, 221] width 13 height 12
type input "20:15"
click at [422, 204] on input "00:00" at bounding box center [429, 205] width 45 height 12
click at [445, 218] on select "00 01 02 03 04 05 06 07 08 09 10 11 12 13 14 15 16 17 18 19 20 21 22 23" at bounding box center [447, 221] width 13 height 12
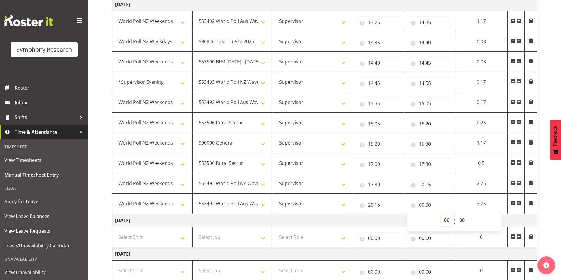
select select "22"
click at [441, 215] on select "00 01 02 03 04 05 06 07 08 09 10 11 12 13 14 15 16 17 18 19 20 21 22 23" at bounding box center [447, 221] width 13 height 12
type input "22:00"
click at [462, 219] on select "00 01 02 03 04 05 06 07 08 09 10 11 12 13 14 15 16 17 18 19 20 21 22 23 24 25 2…" at bounding box center [462, 221] width 13 height 12
select select "30"
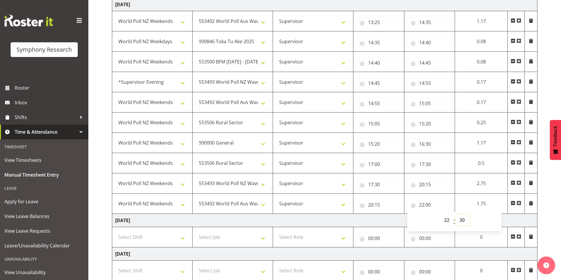
click at [456, 215] on select "00 01 02 03 04 05 06 07 08 09 10 11 12 13 14 15 16 17 18 19 20 21 22 23 24 25 2…" at bounding box center [462, 221] width 13 height 12
type input "22:30"
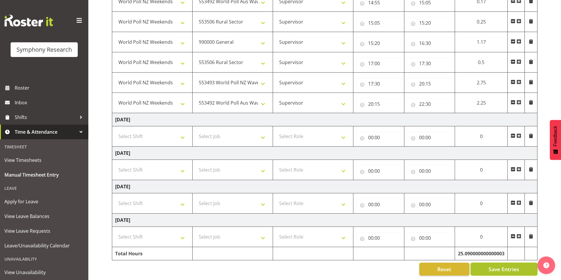
click at [489, 266] on span "Save Entries" at bounding box center [503, 270] width 31 height 8
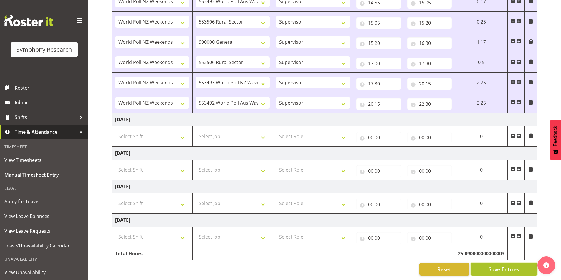
click at [494, 266] on span "Save Entries" at bounding box center [503, 270] width 31 height 8
click at [486, 264] on button "Save Entries" at bounding box center [503, 269] width 67 height 13
